Goal: Navigation & Orientation: Find specific page/section

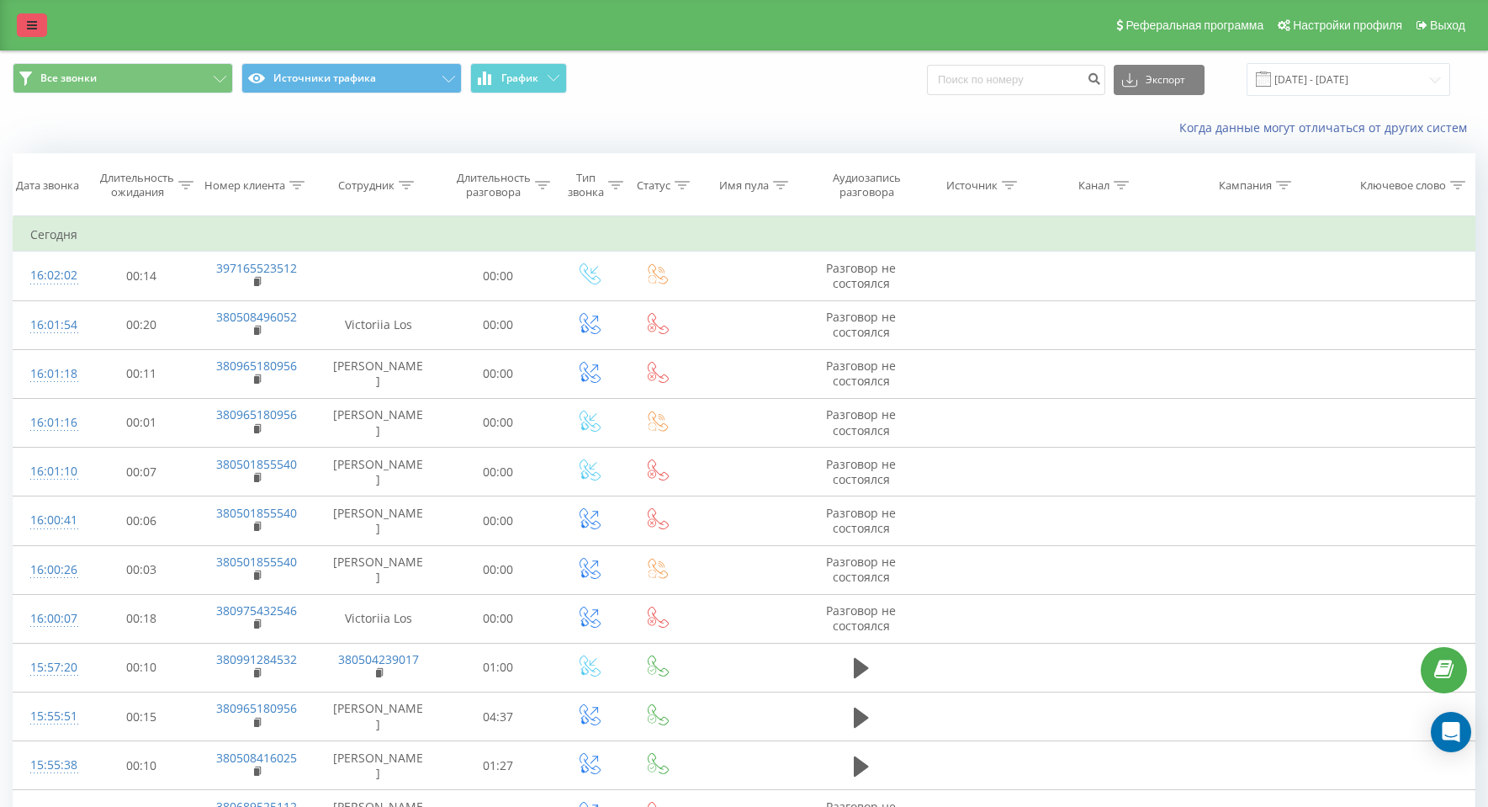
click at [26, 26] on link at bounding box center [32, 25] width 30 height 24
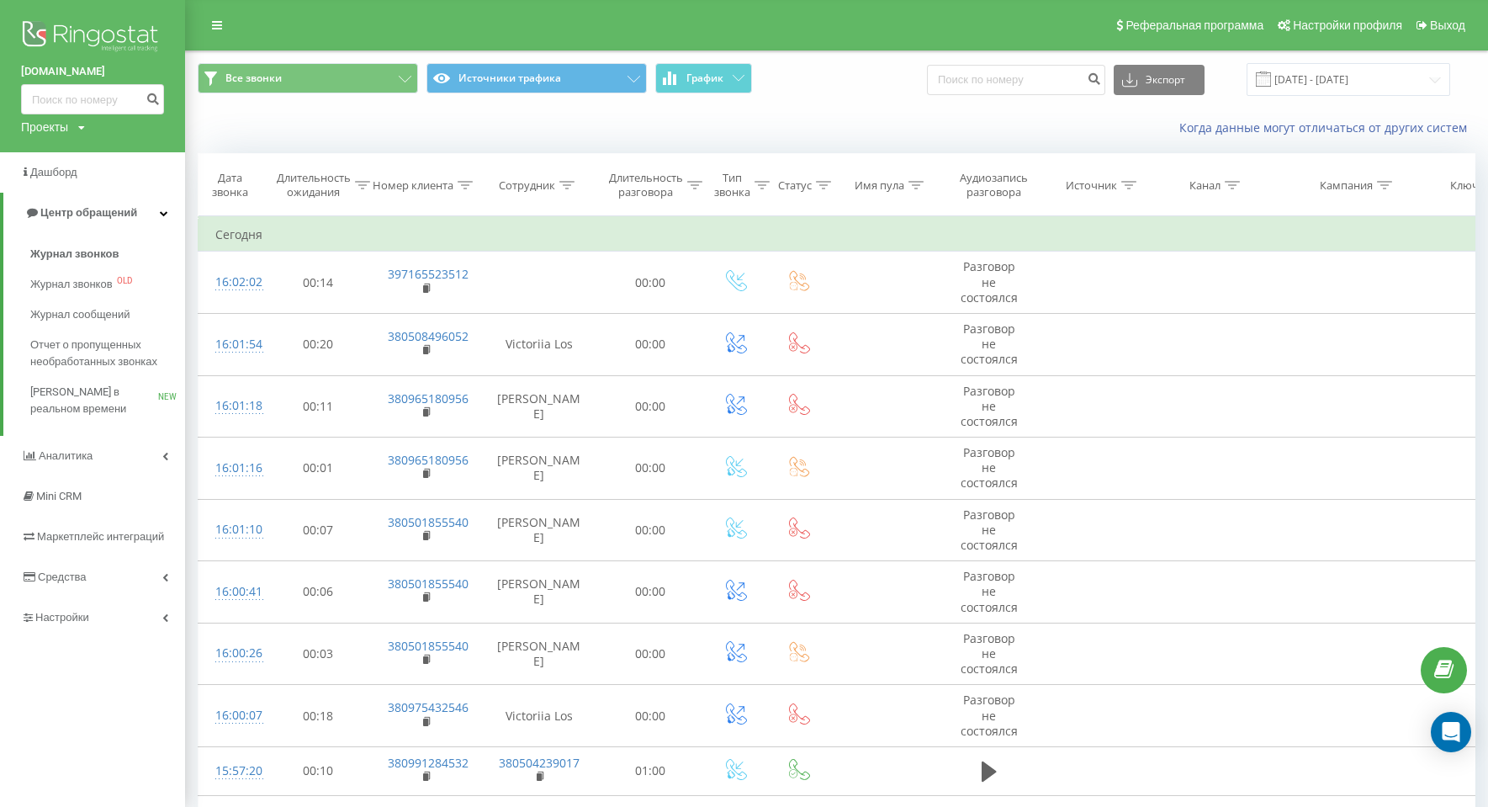
click at [42, 71] on link "[DOMAIN_NAME]" at bounding box center [92, 71] width 143 height 17
